Goal: Task Accomplishment & Management: Use online tool/utility

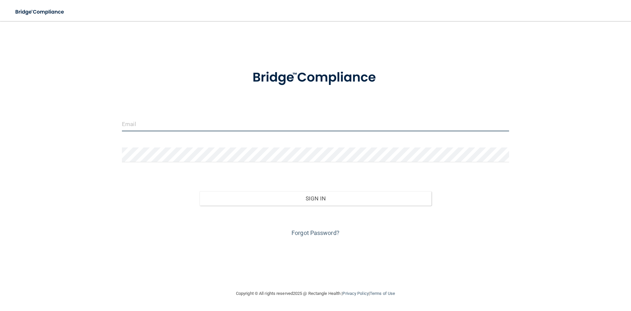
click at [185, 125] on input "email" at bounding box center [315, 123] width 387 height 15
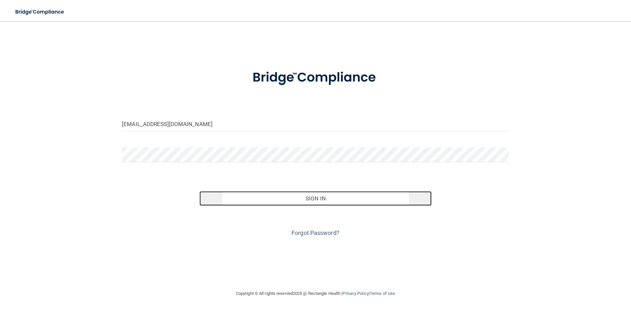
click at [297, 199] on button "Sign In" at bounding box center [316, 198] width 232 height 14
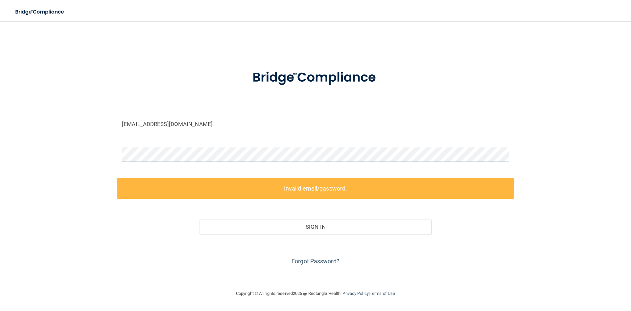
click at [112, 159] on div "[EMAIL_ADDRESS][DOMAIN_NAME] Invalid email/password. You don't have permission …" at bounding box center [315, 155] width 605 height 255
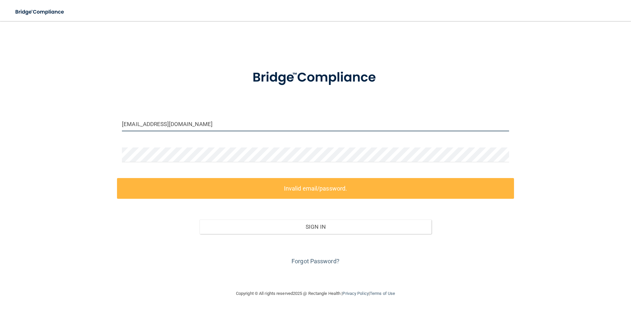
drag, startPoint x: 194, startPoint y: 125, endPoint x: 105, endPoint y: 128, distance: 89.5
click at [105, 128] on div "[EMAIL_ADDRESS][DOMAIN_NAME] Invalid email/password. You don't have permission …" at bounding box center [315, 155] width 605 height 255
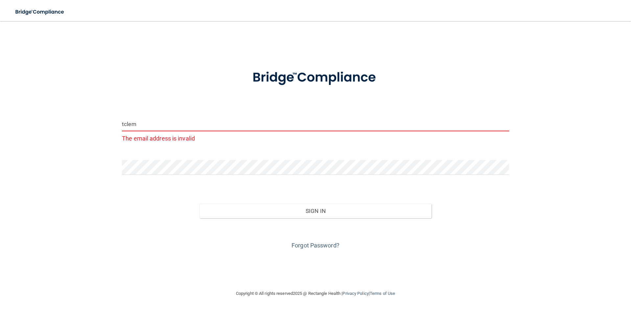
type input "[EMAIL_ADDRESS][DOMAIN_NAME]"
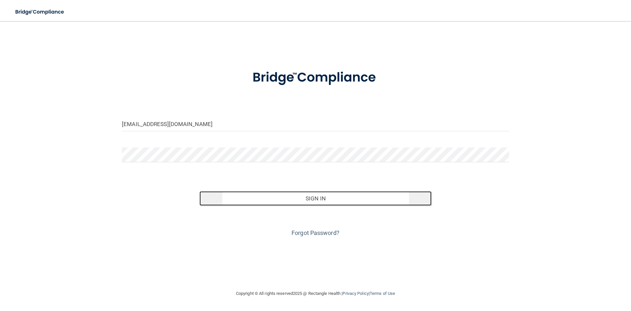
click at [327, 198] on button "Sign In" at bounding box center [316, 198] width 232 height 14
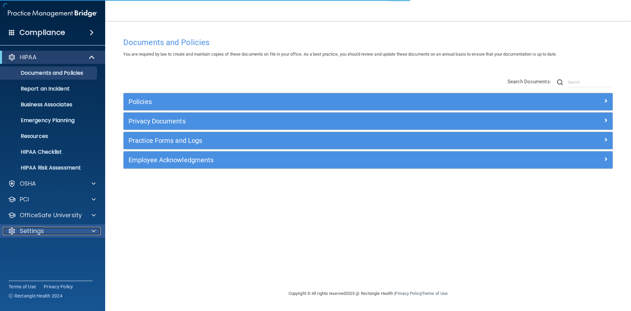
click at [96, 229] on div at bounding box center [92, 231] width 16 height 8
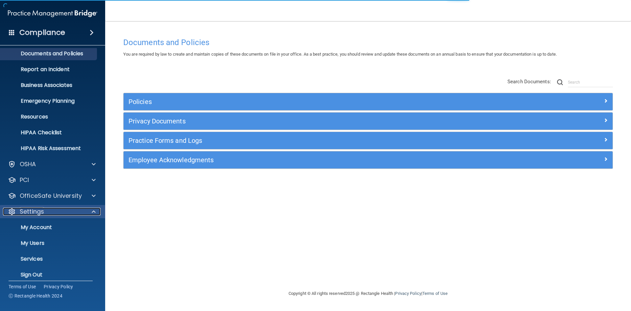
scroll to position [25, 0]
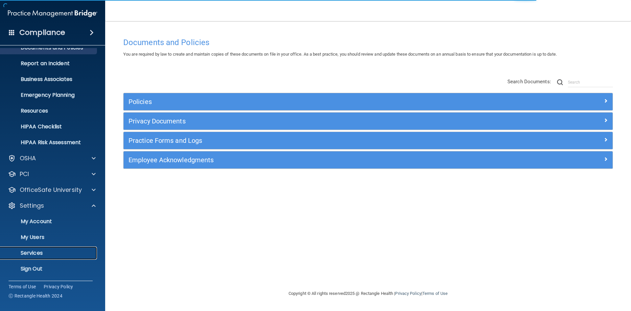
click at [46, 252] on p "Services" at bounding box center [49, 252] width 90 height 7
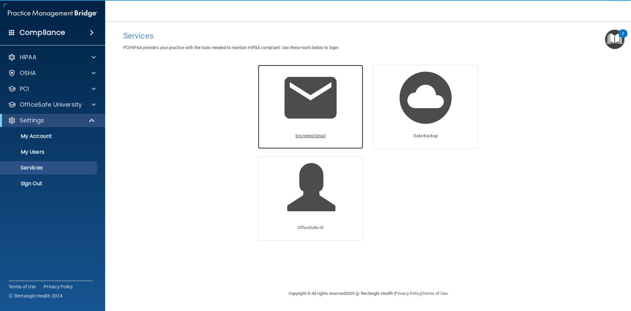
click at [311, 135] on p "Encrypted Email" at bounding box center [311, 136] width 30 height 8
